Goal: Information Seeking & Learning: Learn about a topic

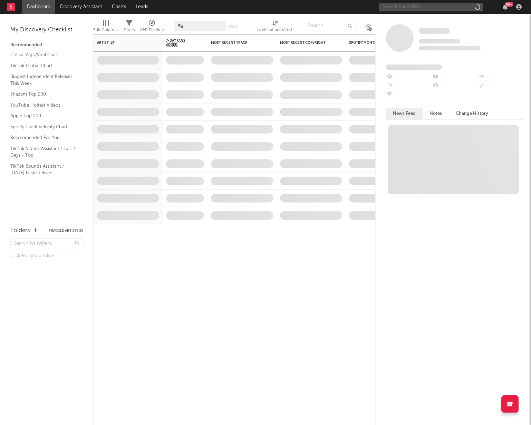
click at [424, 4] on input "text" at bounding box center [431, 7] width 104 height 9
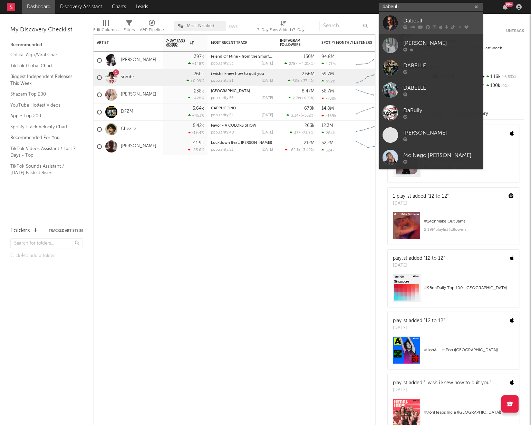
type input "dabeull"
click at [433, 25] on icon at bounding box center [434, 27] width 4 height 4
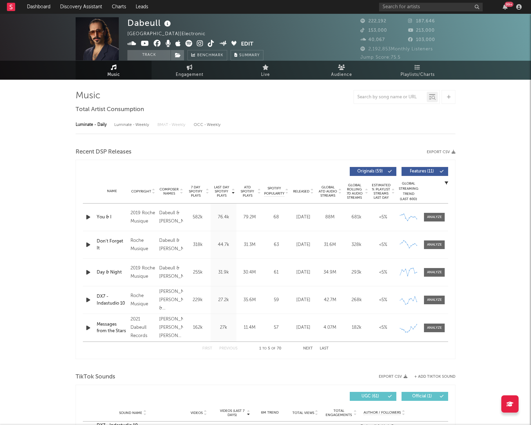
select select "6m"
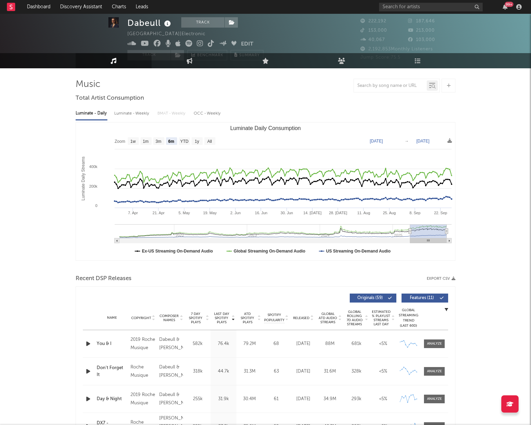
scroll to position [23, 0]
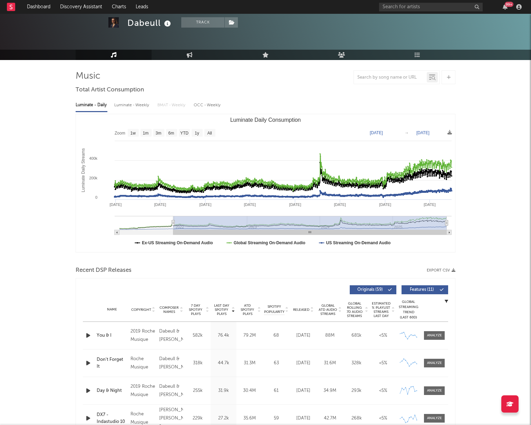
drag, startPoint x: 408, startPoint y: 222, endPoint x: 172, endPoint y: 247, distance: 237.7
click at [173, 247] on icon "Created with Highcharts 10.3.3 Luminate Daily Streams Luminate Daily Consumptio…" at bounding box center [265, 183] width 379 height 138
type input "[DATE]"
